Goal: Book appointment/travel/reservation

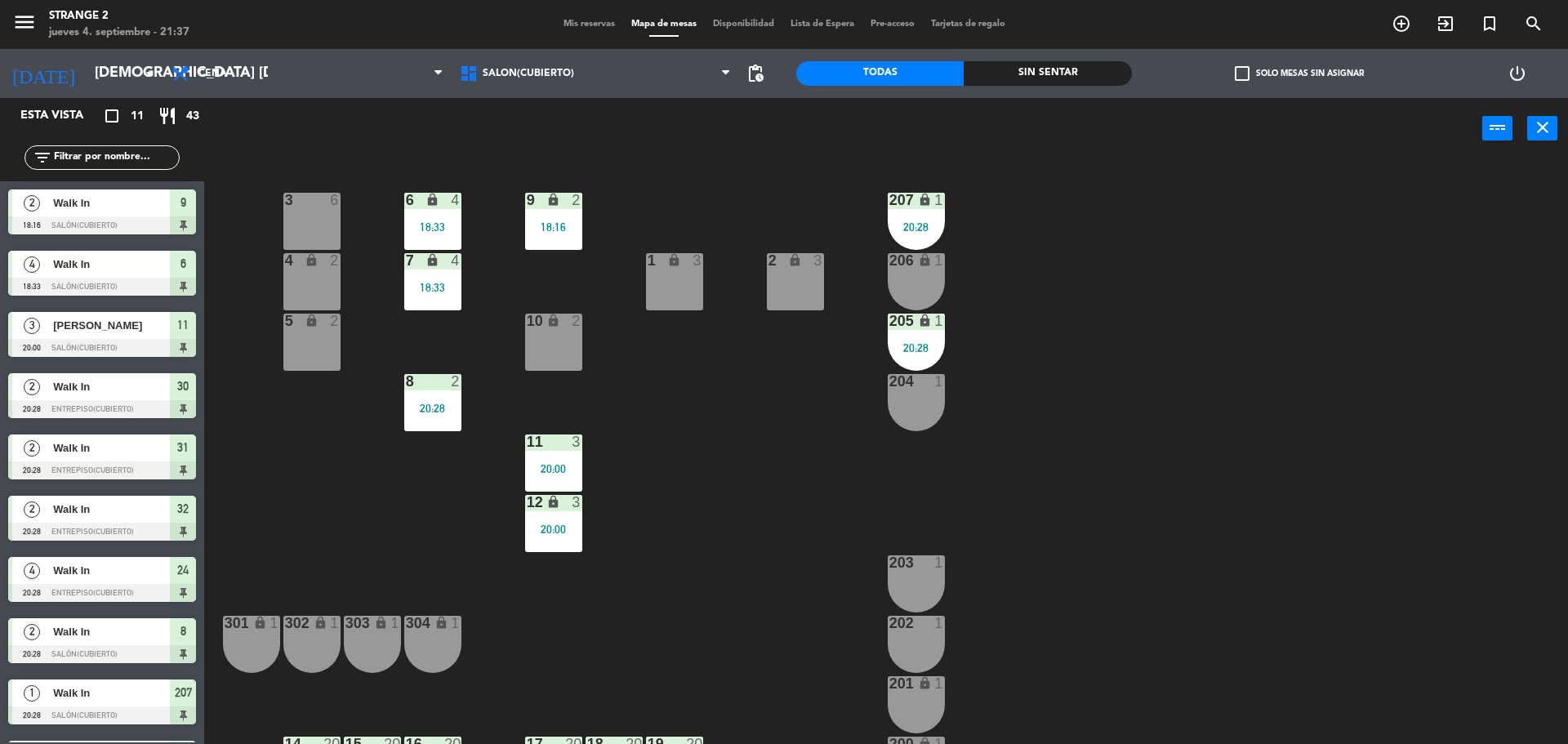
scroll to position [45, 0]
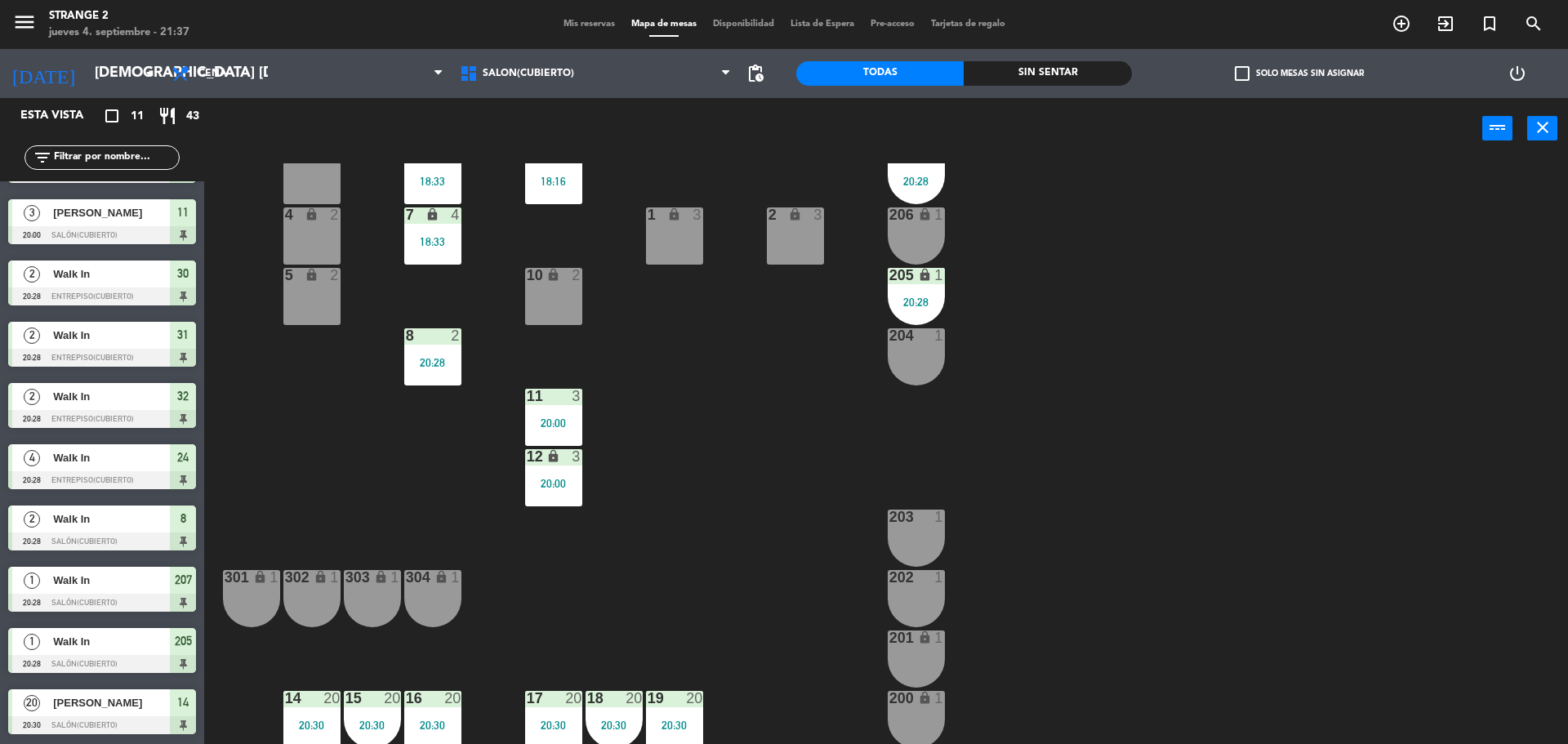
click at [524, 79] on span "Salón(Cubierto)" at bounding box center [528, 73] width 92 height 11
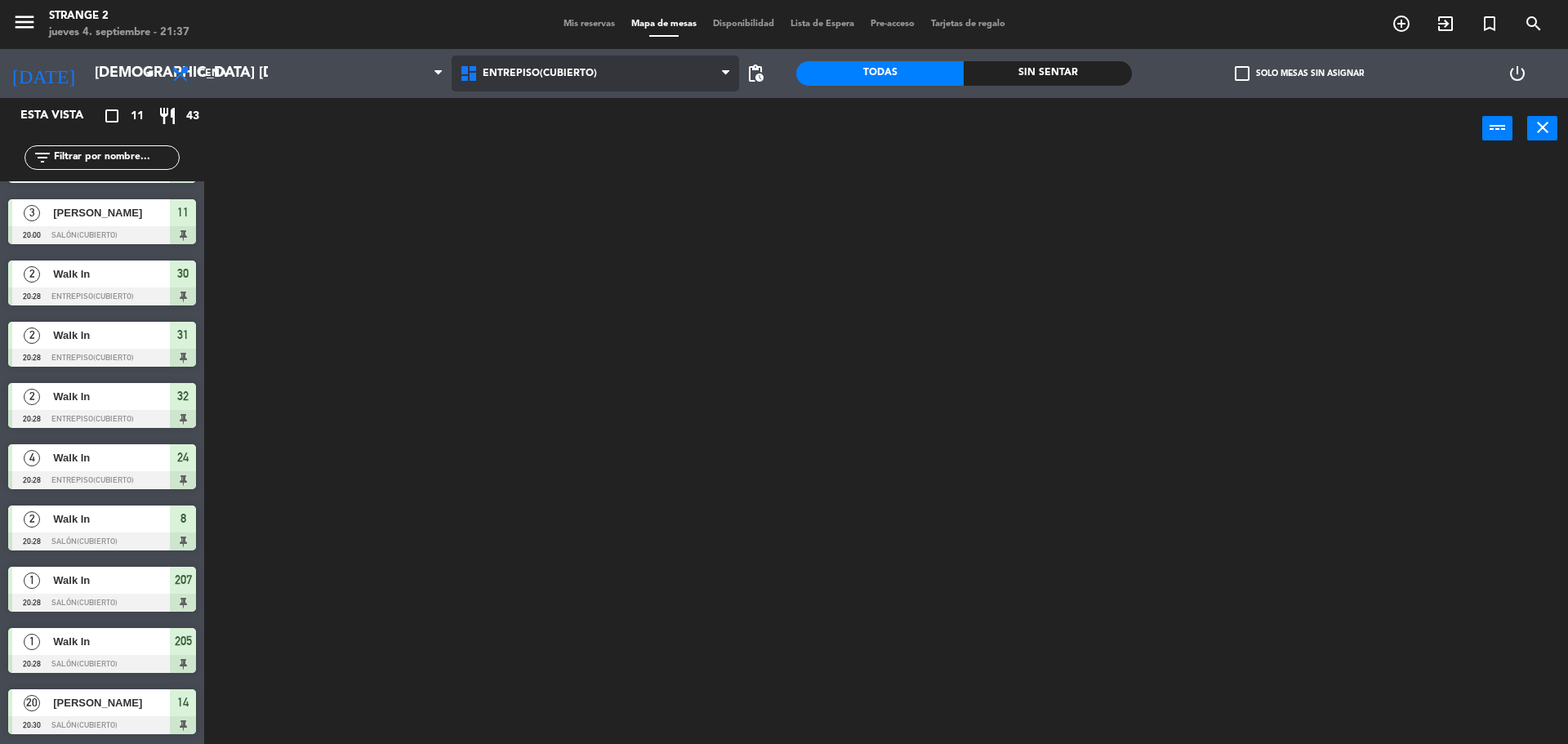
scroll to position [0, 0]
click at [543, 120] on ng-component "menu Strange 2 jueves 4. septiembre - 21:37 Mis reservas Mapa de mesas Disponib…" at bounding box center [784, 374] width 1568 height 748
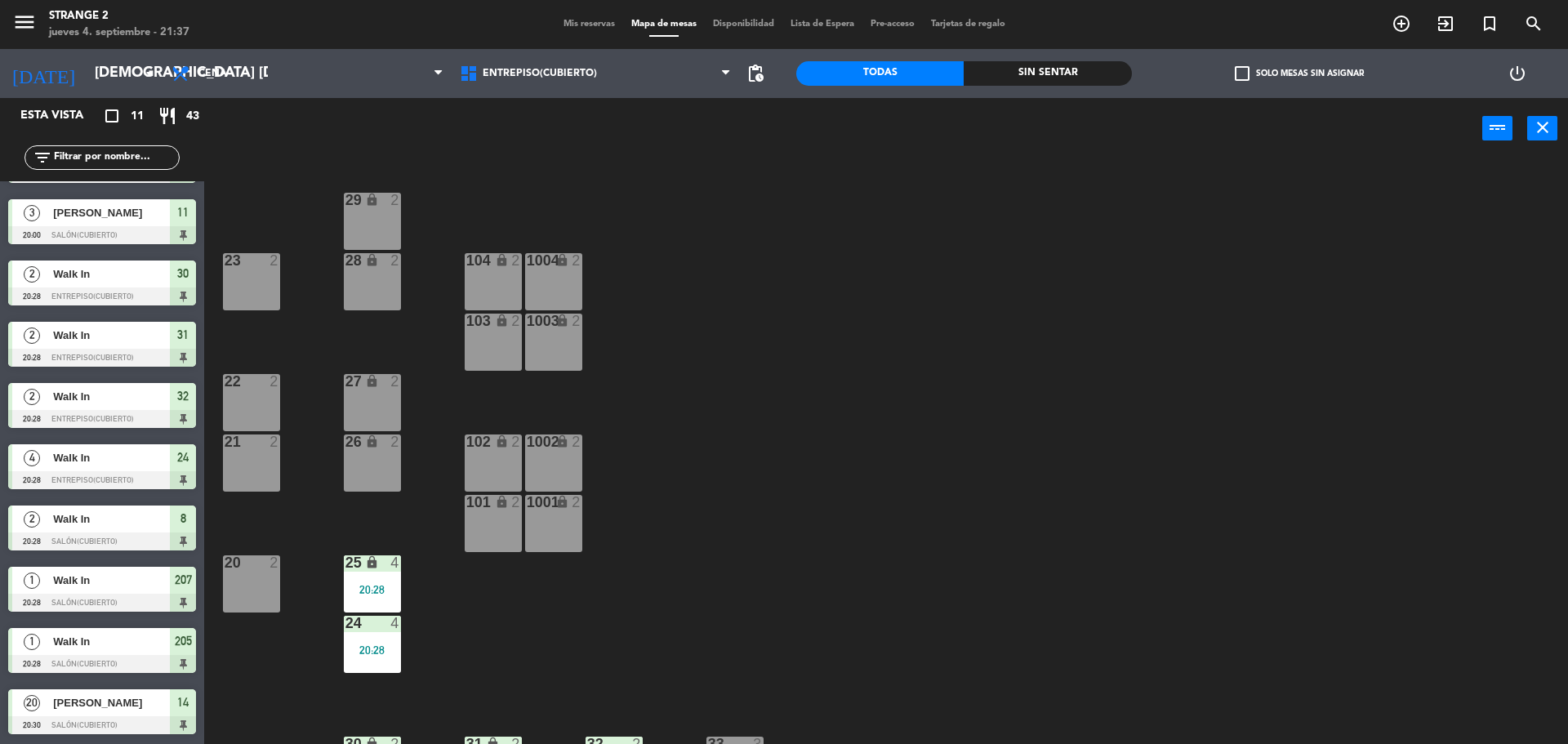
click at [485, 527] on div "101 lock 2" at bounding box center [493, 523] width 57 height 57
click at [551, 462] on div "1002 lock 2" at bounding box center [554, 463] width 57 height 57
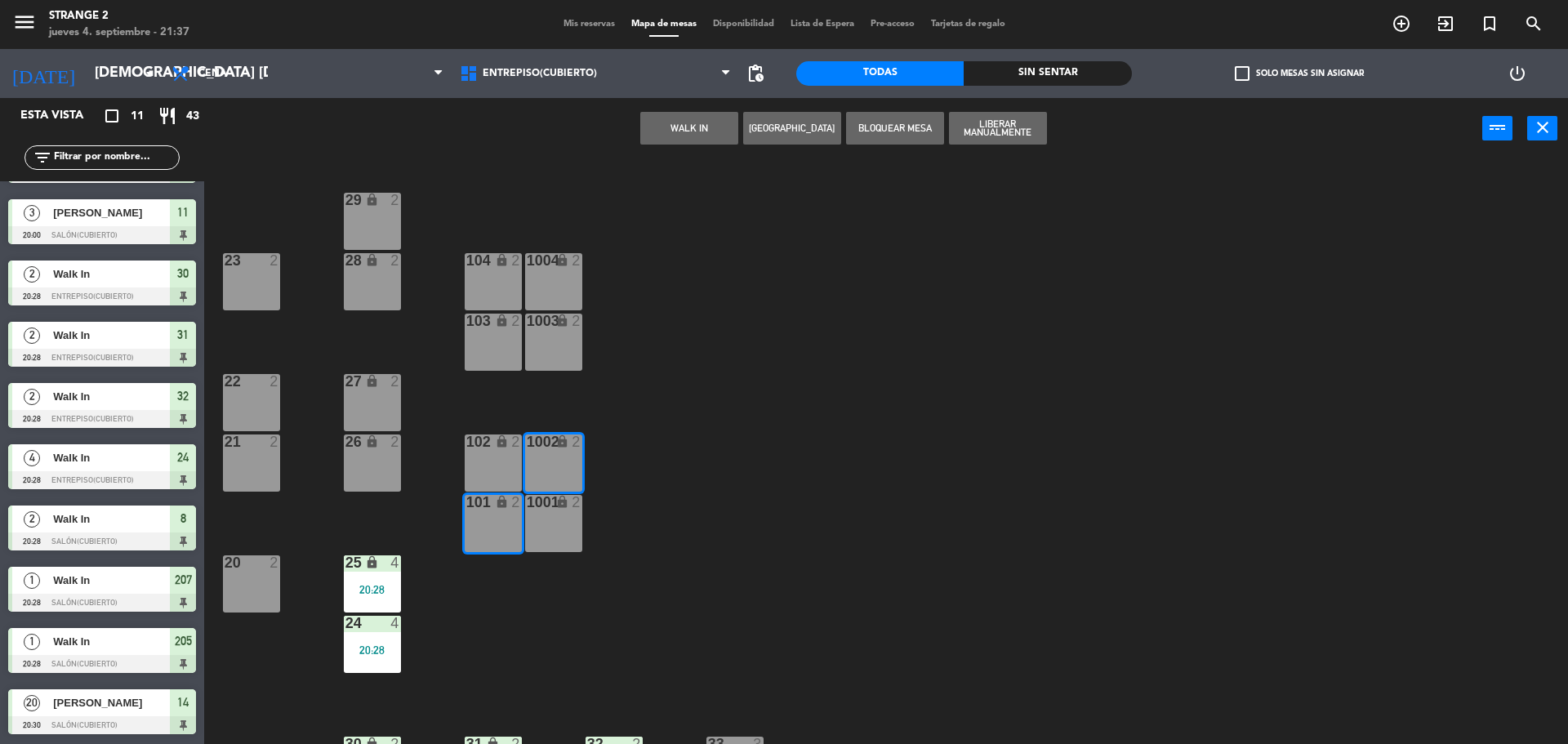
click at [492, 475] on div "102 lock 2" at bounding box center [493, 463] width 57 height 57
click at [554, 528] on div "1001 lock 2" at bounding box center [554, 523] width 57 height 57
click at [684, 128] on button "WALK IN" at bounding box center [689, 128] width 98 height 33
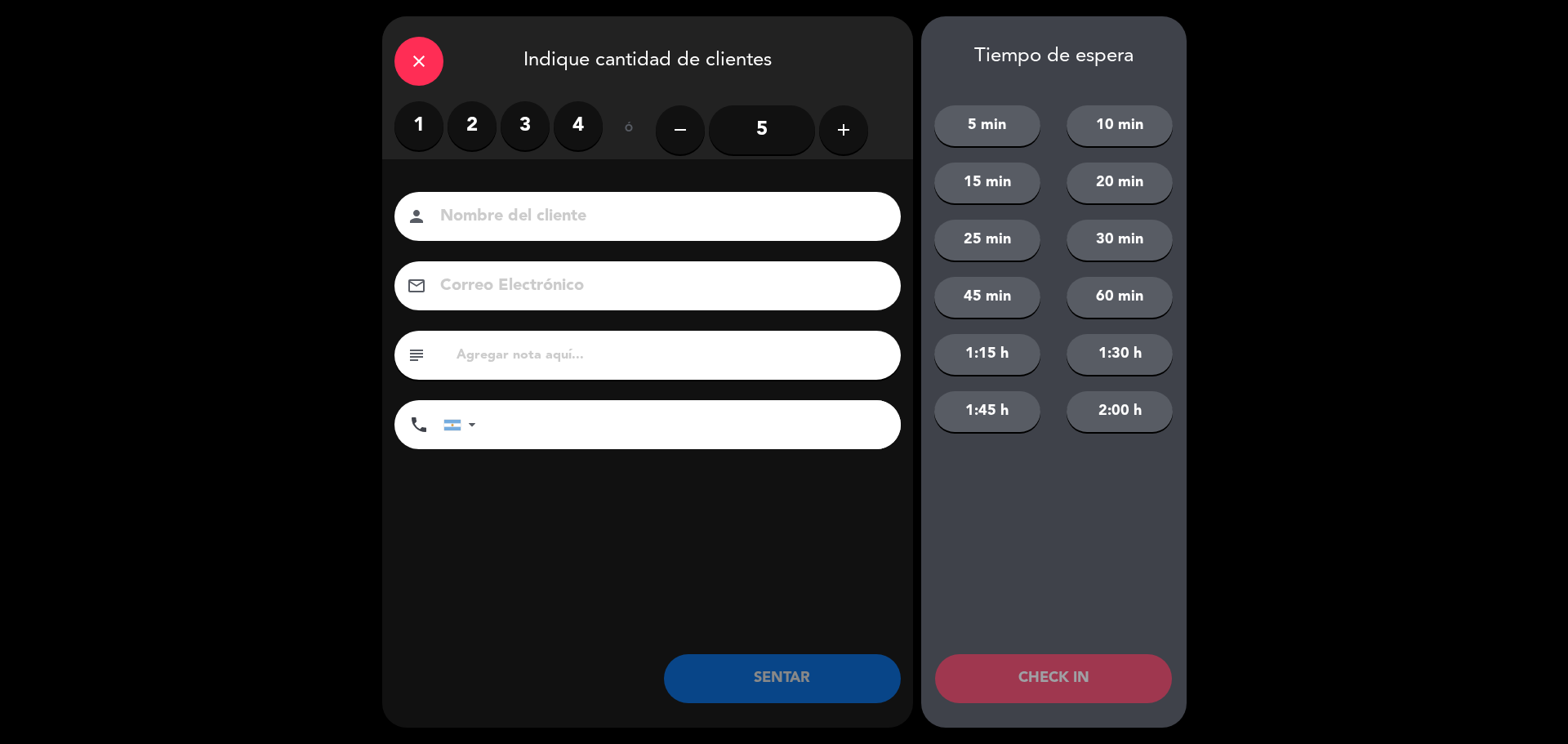
click at [782, 134] on input "5" at bounding box center [762, 129] width 106 height 49
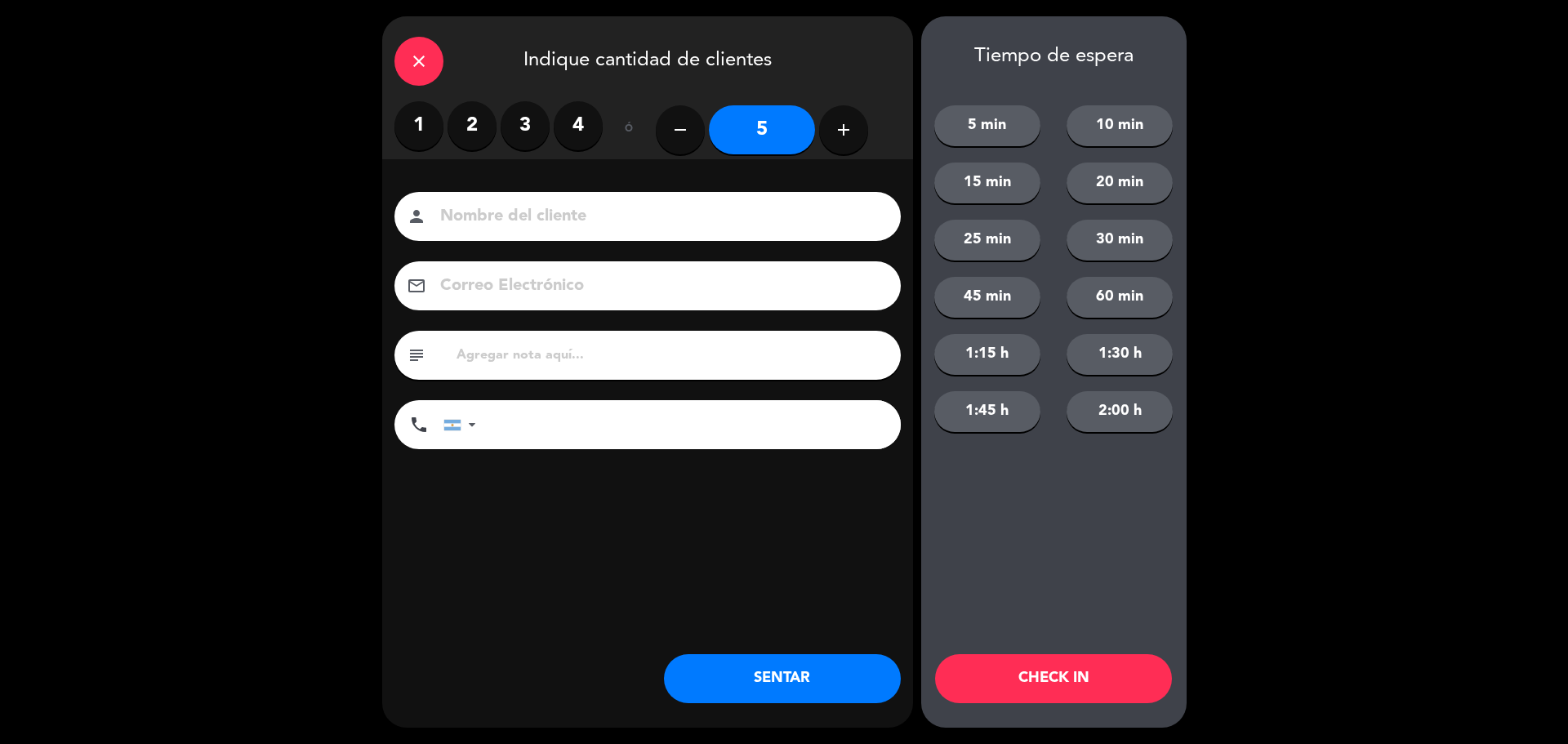
click at [843, 134] on icon "add" at bounding box center [843, 129] width 20 height 20
click at [843, 130] on icon "add" at bounding box center [843, 129] width 20 height 20
click at [841, 129] on icon "add" at bounding box center [843, 129] width 20 height 20
click at [839, 128] on icon "add" at bounding box center [843, 129] width 20 height 20
click at [840, 127] on icon "add" at bounding box center [843, 129] width 20 height 20
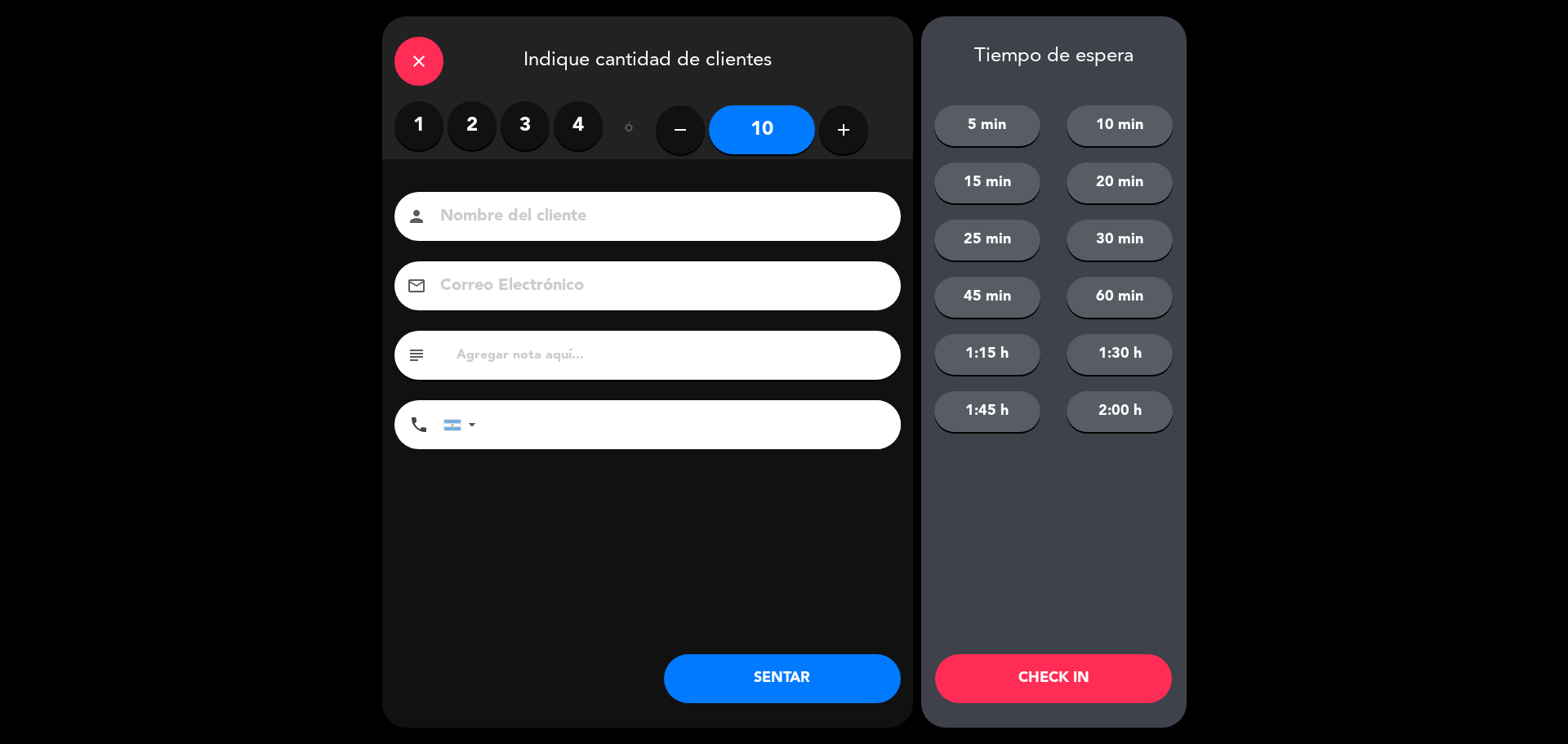
click at [842, 121] on icon "add" at bounding box center [843, 129] width 20 height 20
click at [843, 123] on icon "add" at bounding box center [843, 129] width 20 height 20
click at [840, 126] on icon "add" at bounding box center [843, 129] width 20 height 20
click at [840, 128] on icon "add" at bounding box center [843, 129] width 20 height 20
click at [841, 126] on icon "add" at bounding box center [843, 129] width 20 height 20
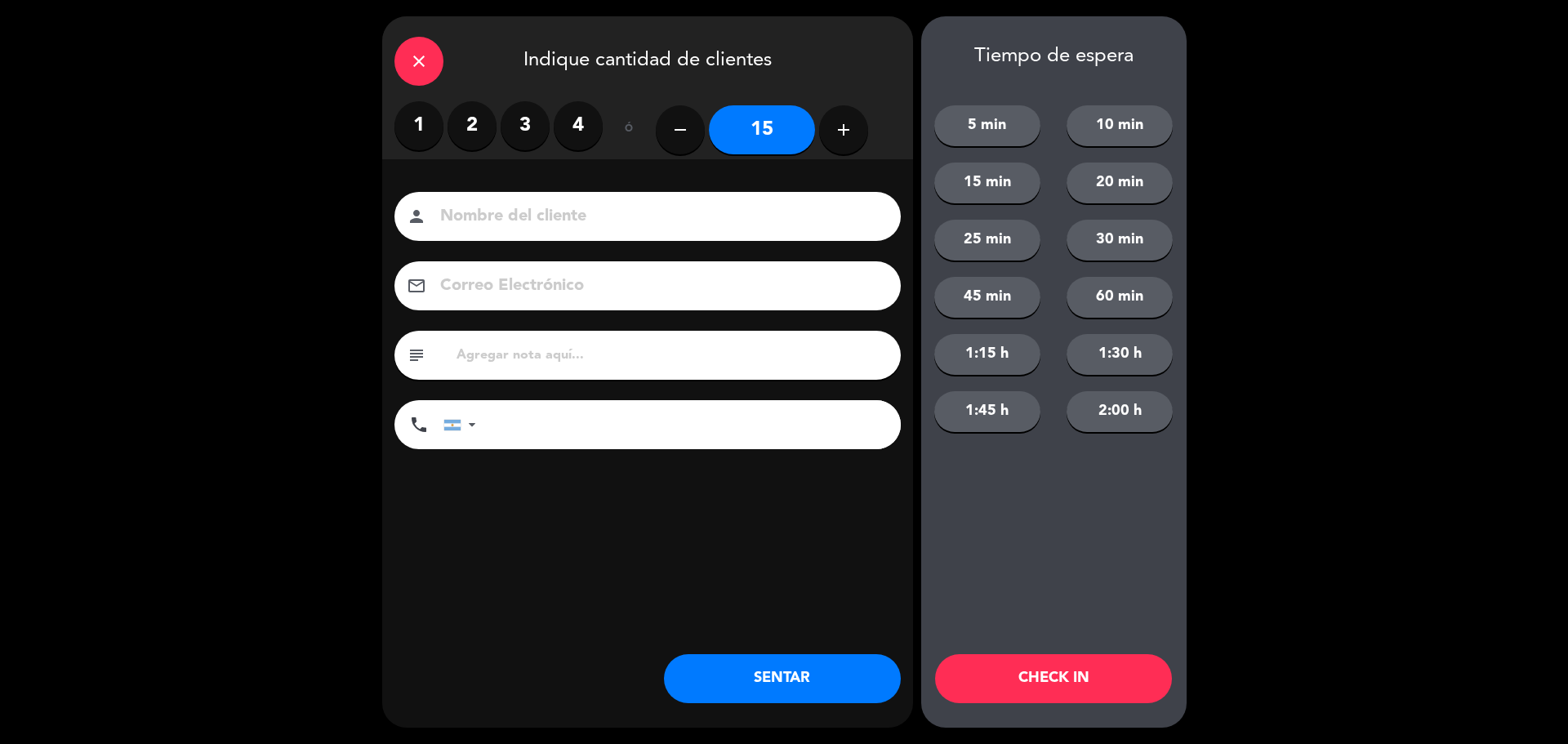
click at [843, 123] on icon "add" at bounding box center [843, 129] width 20 height 20
click at [845, 122] on icon "add" at bounding box center [843, 129] width 20 height 20
click at [842, 134] on icon "add" at bounding box center [843, 129] width 20 height 20
click at [839, 128] on icon "add" at bounding box center [843, 129] width 20 height 20
click at [839, 134] on icon "add" at bounding box center [843, 129] width 20 height 20
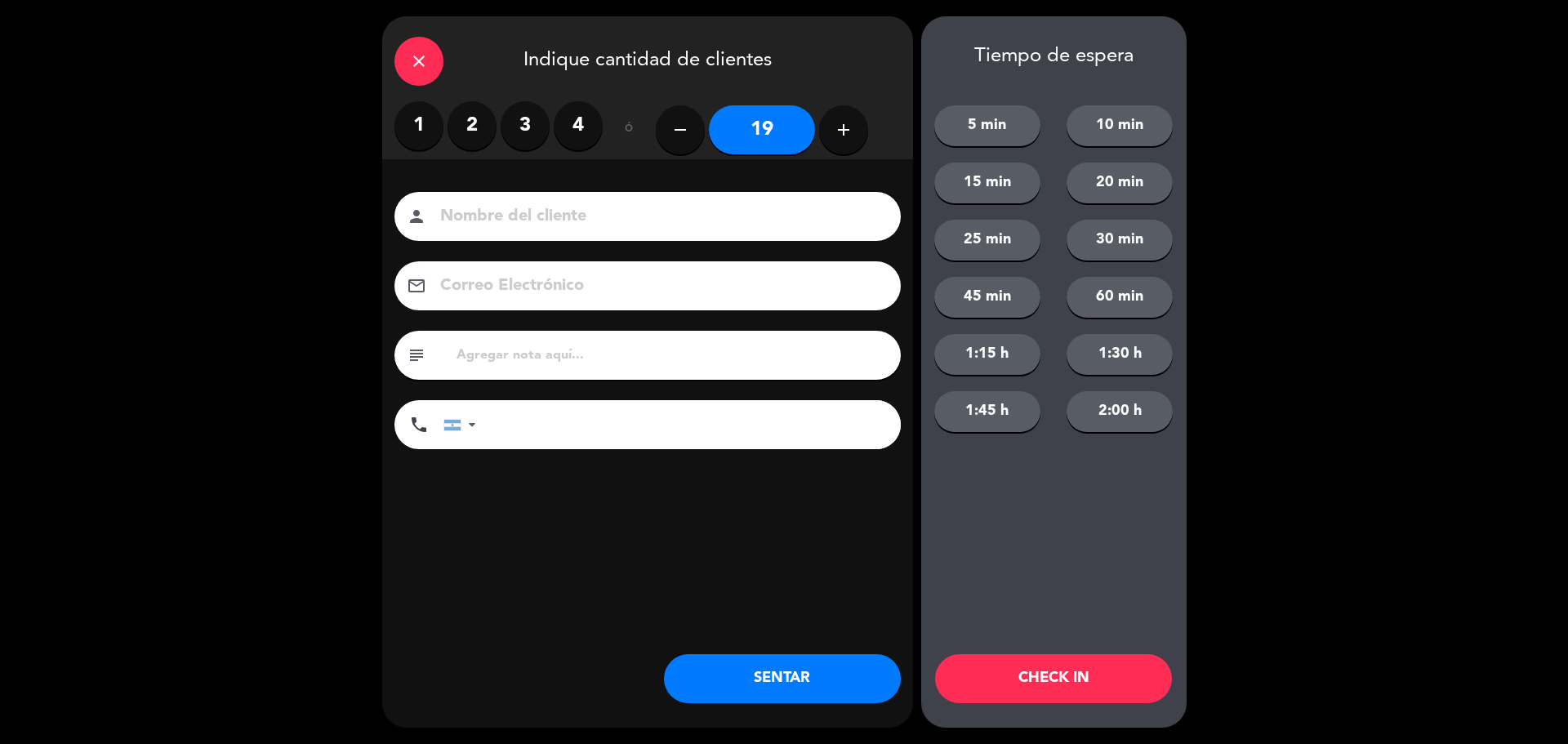
type input "20"
click at [769, 664] on button "SENTAR" at bounding box center [782, 678] width 237 height 49
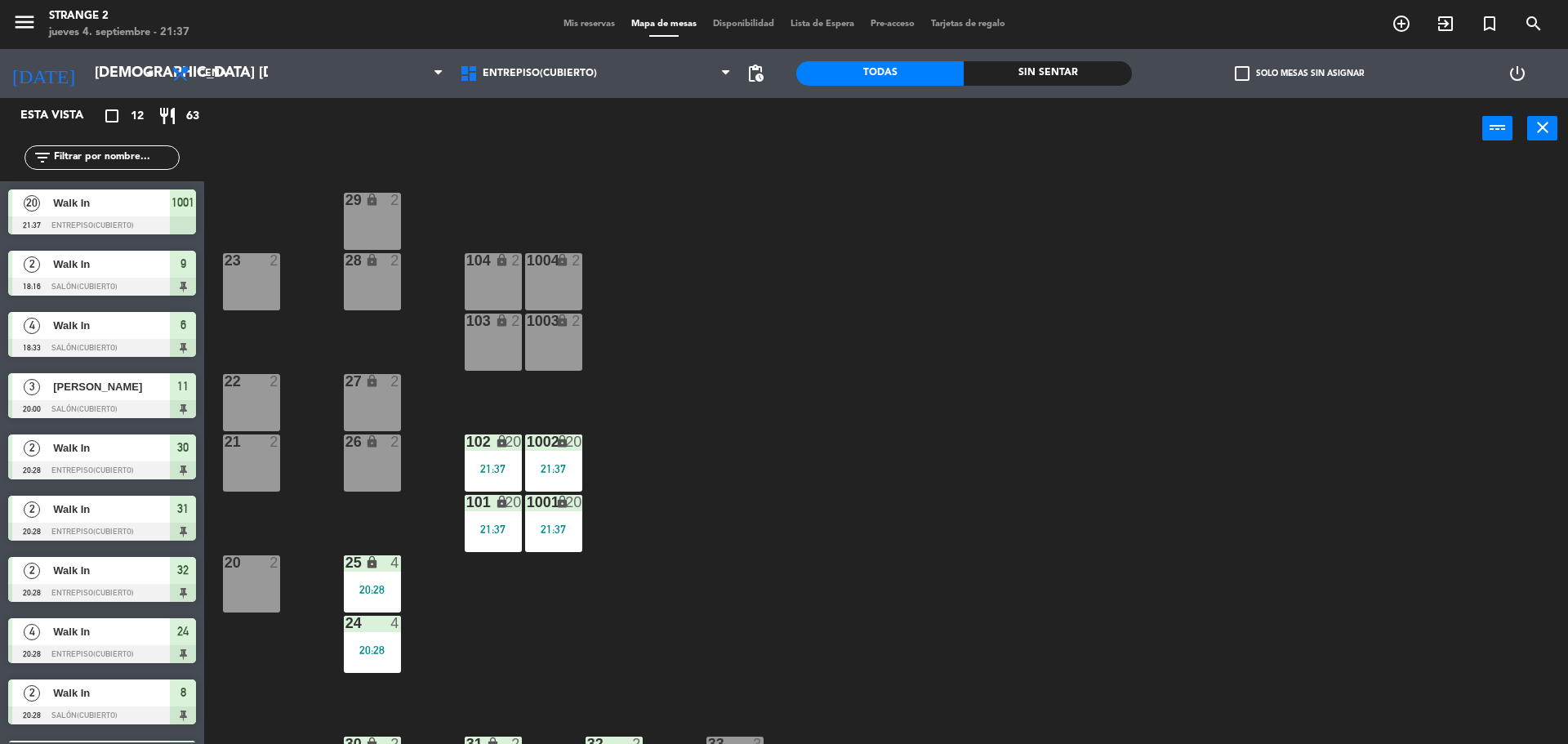
click at [526, 527] on div "21:37" at bounding box center [554, 529] width 57 height 11
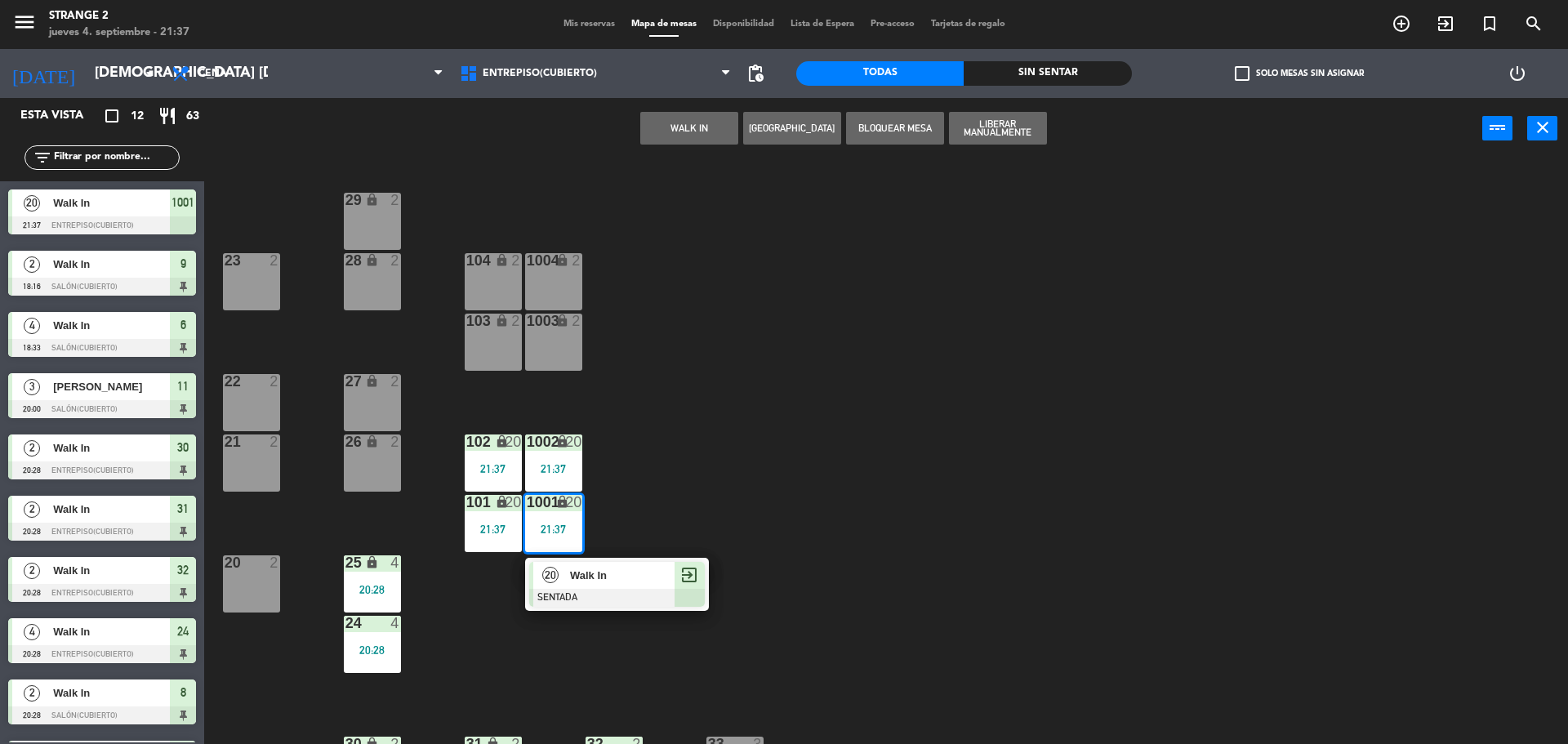
click at [600, 590] on div at bounding box center [616, 598] width 175 height 18
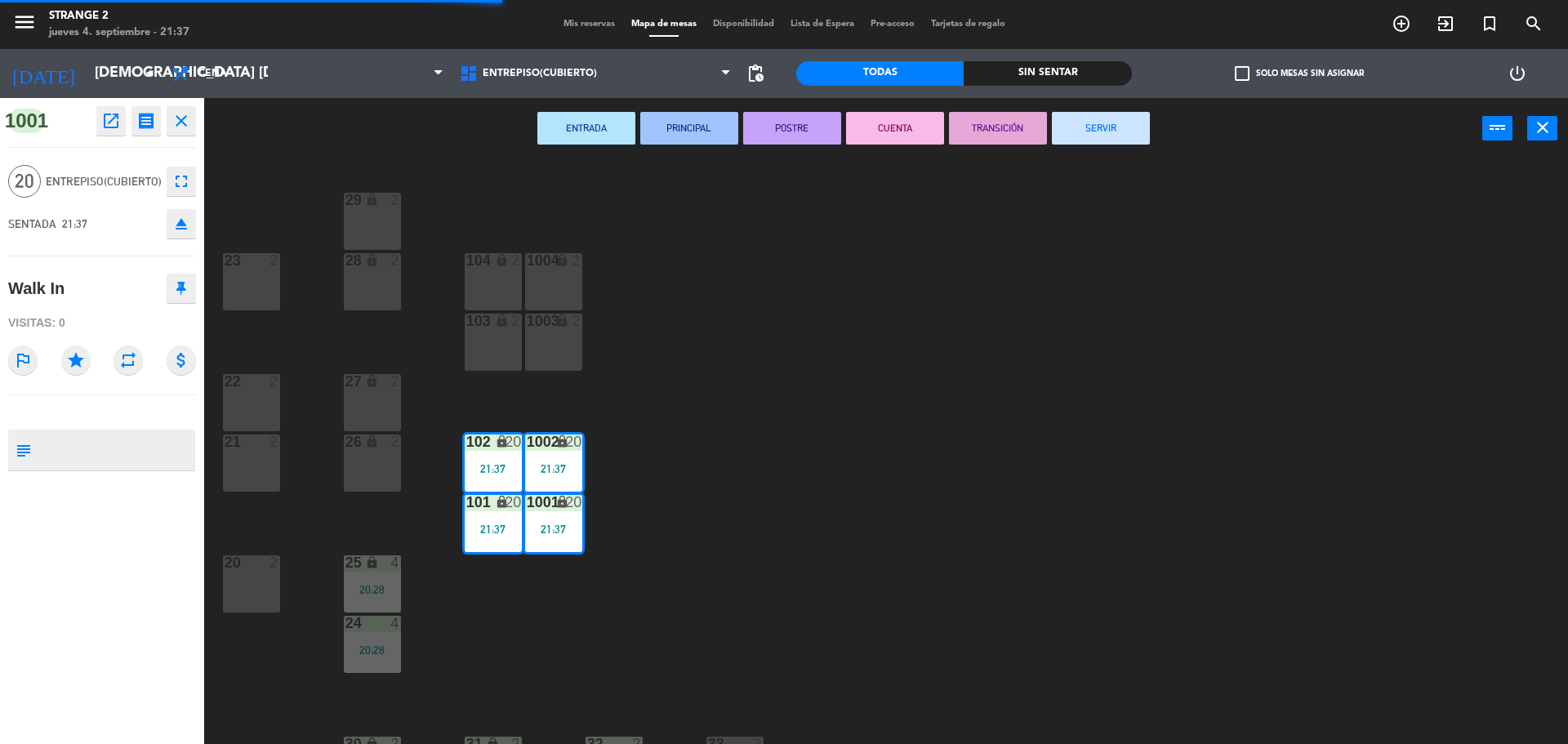
click at [188, 224] on icon "eject" at bounding box center [181, 223] width 20 height 20
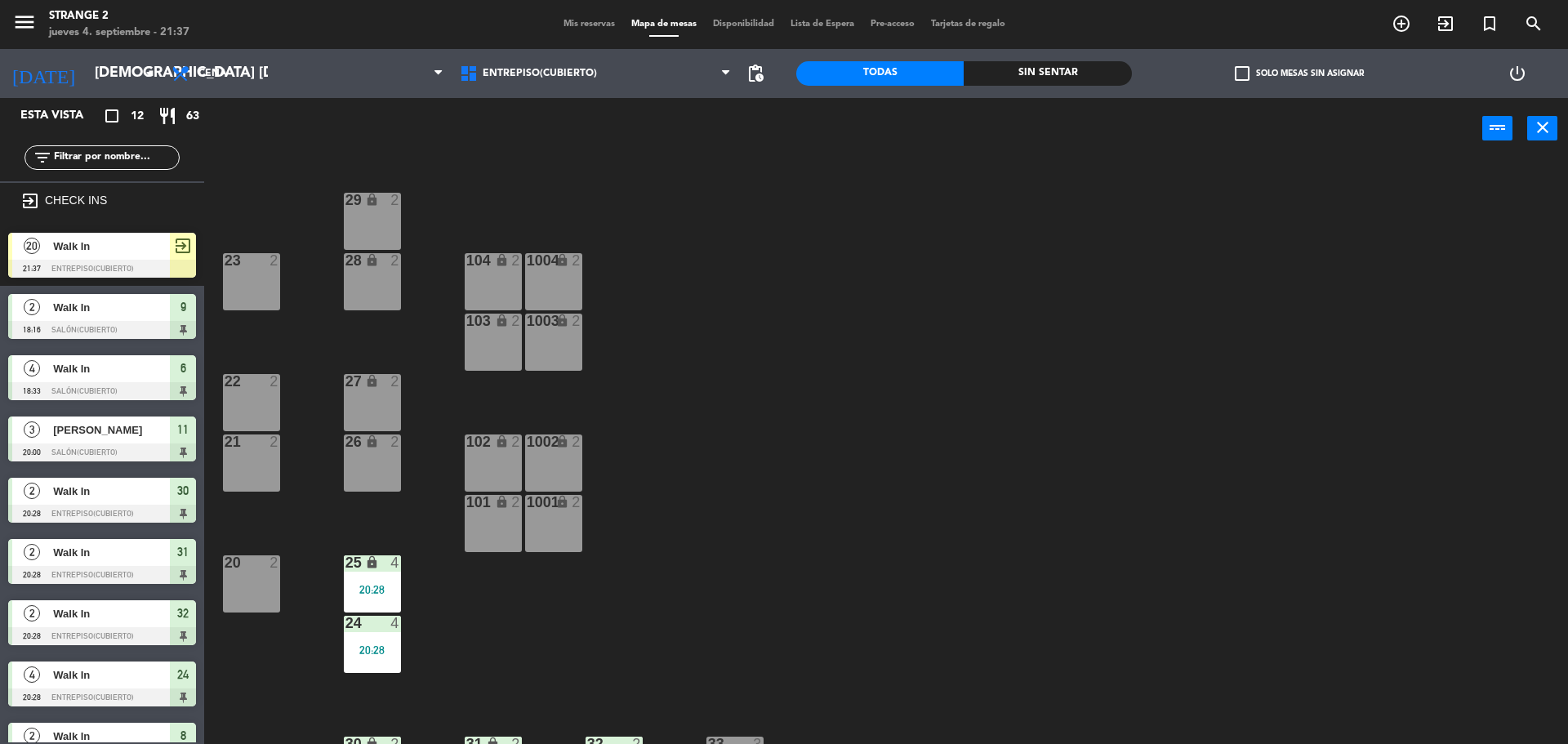
click at [151, 257] on div "Walk In" at bounding box center [110, 246] width 118 height 27
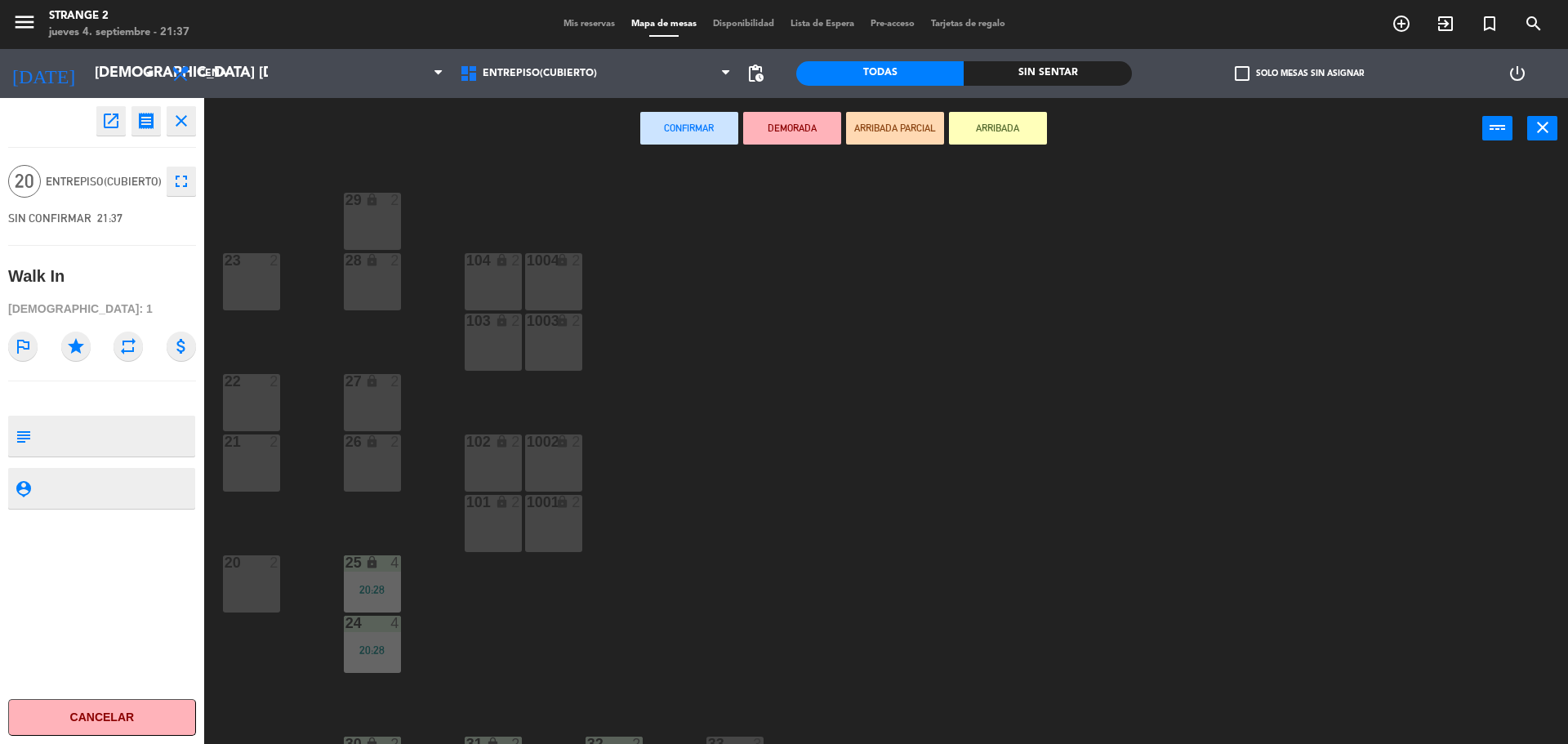
click at [485, 295] on div "104 lock 2" at bounding box center [493, 282] width 57 height 57
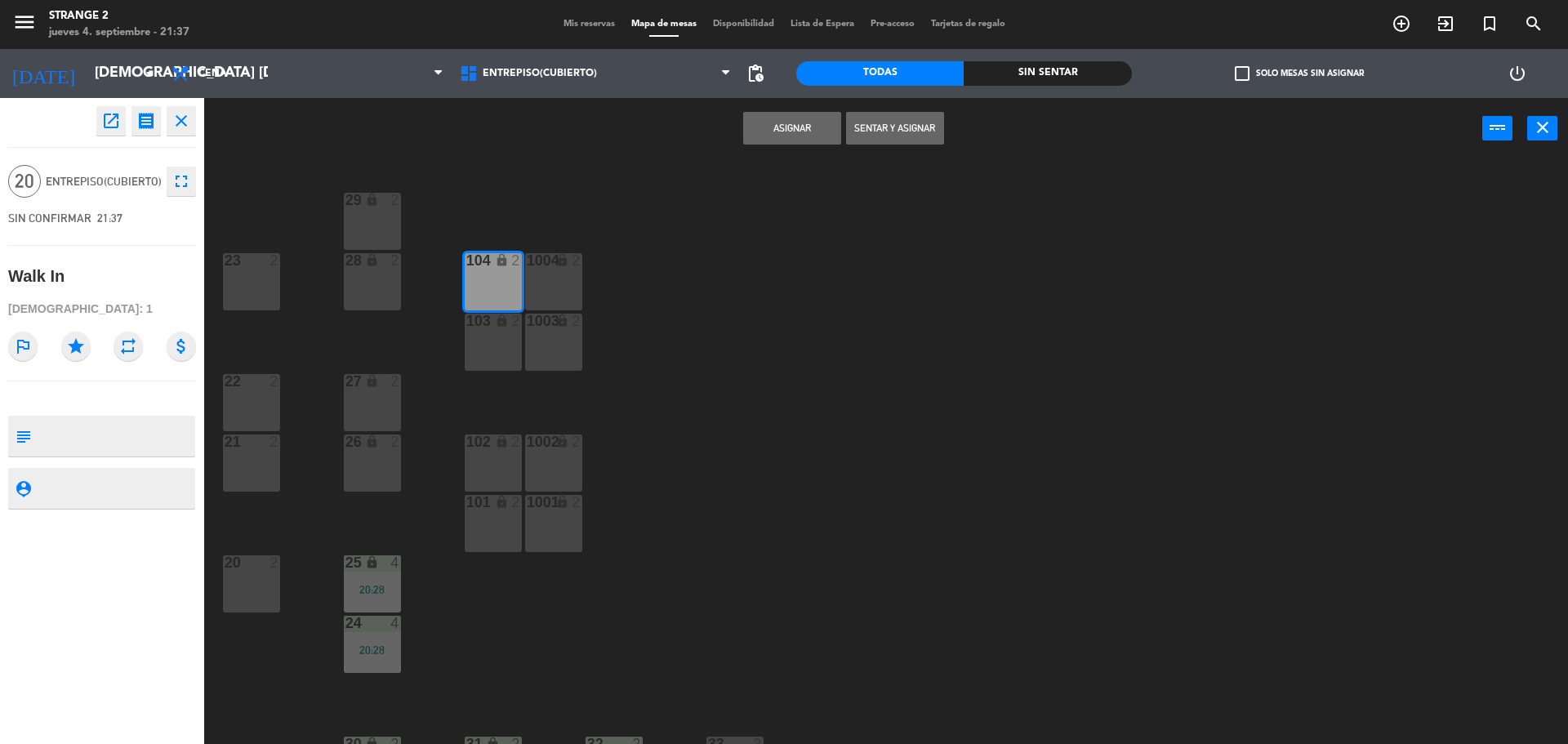
click at [553, 288] on div "1004 lock 2" at bounding box center [554, 282] width 57 height 57
click at [532, 335] on div "1003 lock 2" at bounding box center [554, 342] width 57 height 57
click at [474, 341] on div "103 lock 2" at bounding box center [493, 342] width 57 height 57
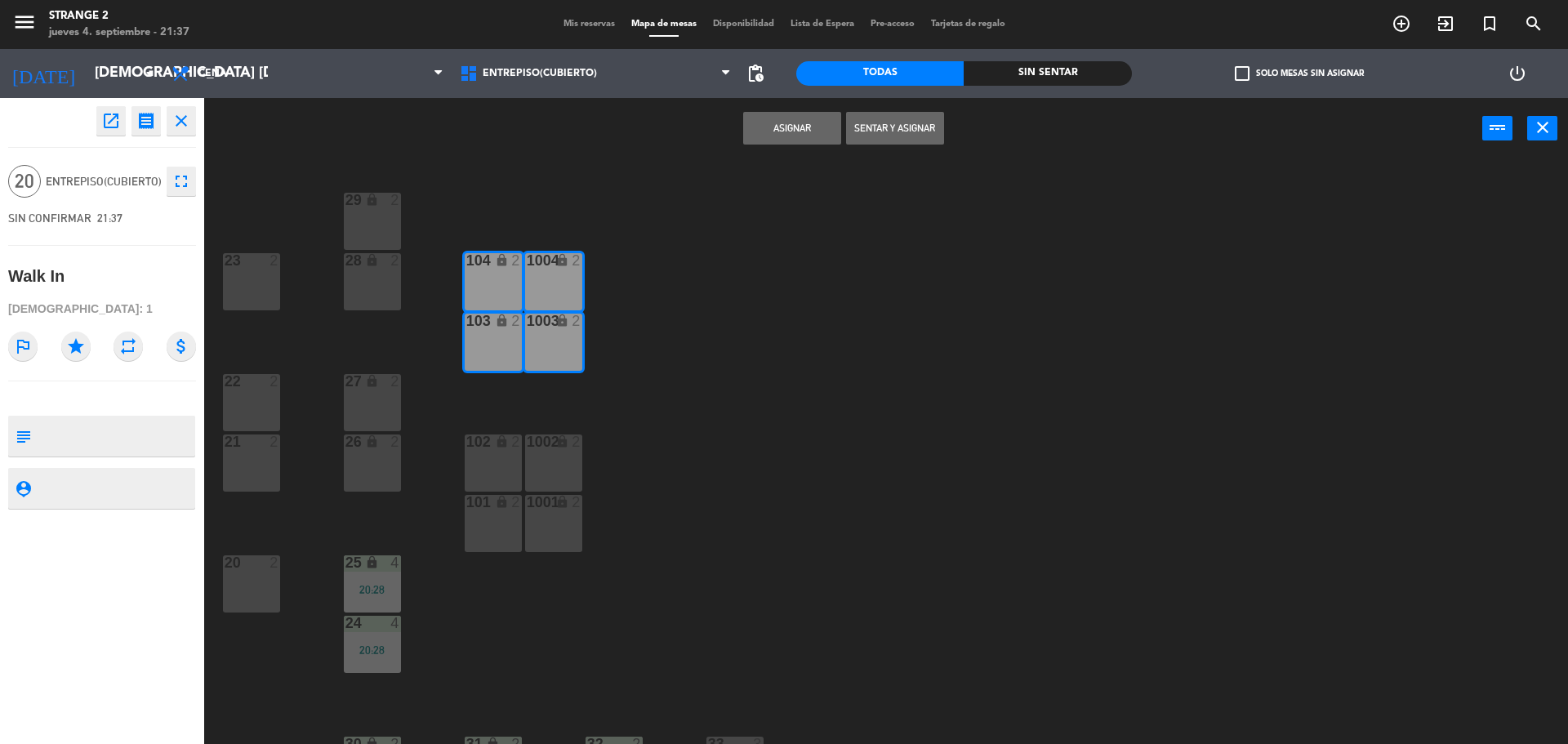
click at [492, 467] on div "102 lock 2" at bounding box center [493, 463] width 57 height 57
click at [541, 487] on div "1002 lock 2" at bounding box center [554, 463] width 57 height 57
click at [555, 540] on div "1001 lock 2" at bounding box center [554, 523] width 57 height 57
click at [493, 527] on div "101 lock 2" at bounding box center [493, 523] width 57 height 57
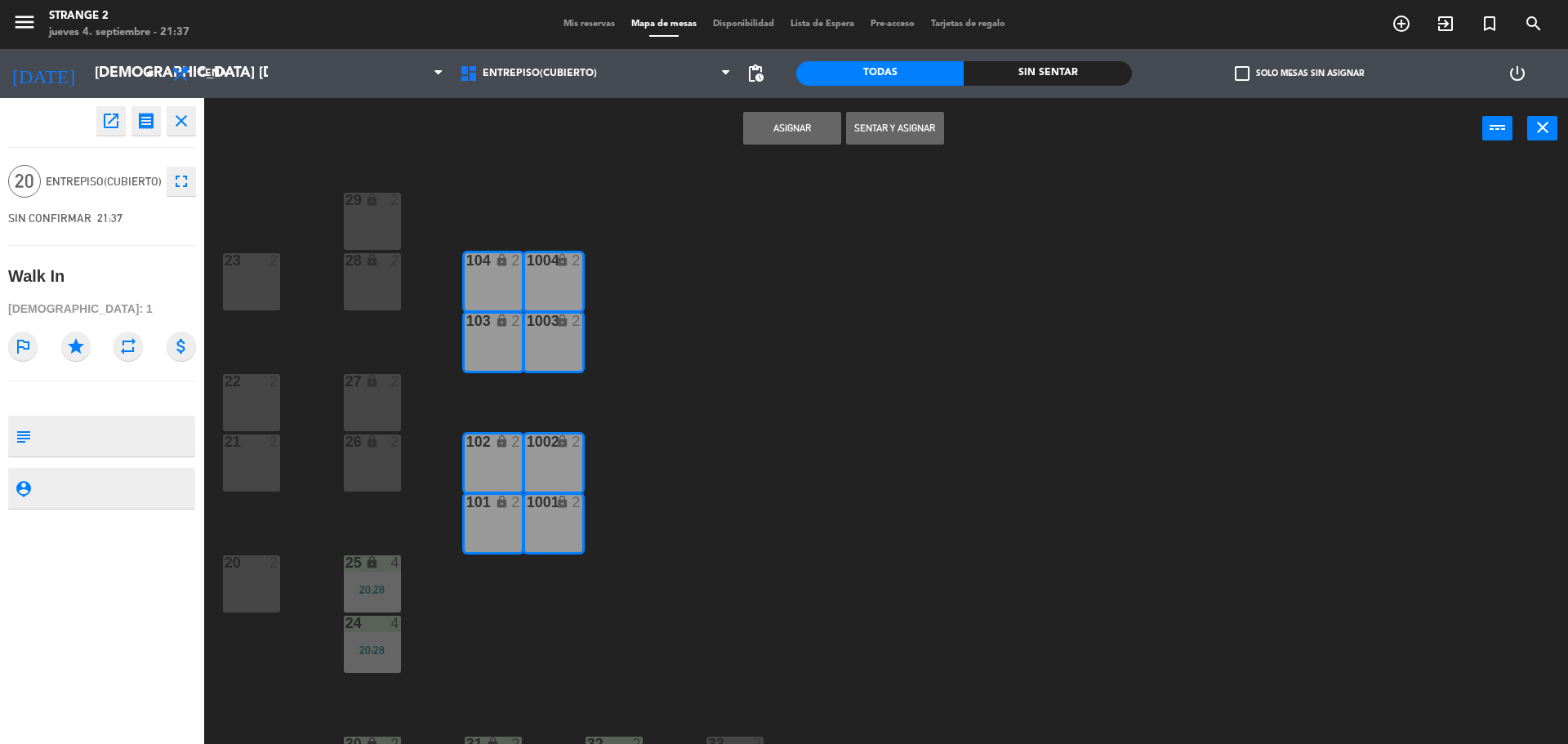
click at [902, 141] on button "Sentar y Asignar" at bounding box center [895, 128] width 98 height 33
